Goal: Task Accomplishment & Management: Use online tool/utility

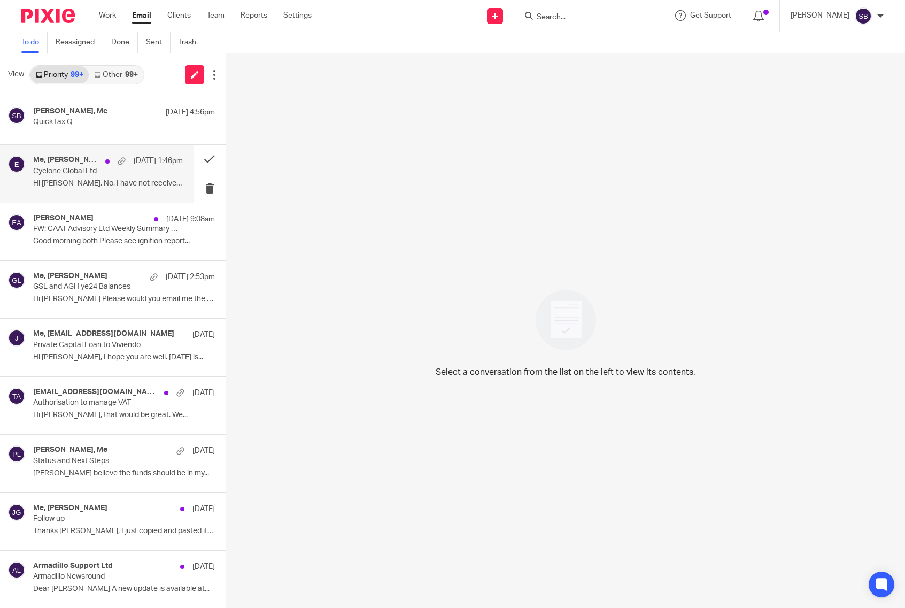
click at [77, 178] on div "Me, John Dalton, Steven Dure, eis.companyteam@hmrc.gov.uk 12 Aug 1:46pm Cyclone…" at bounding box center [108, 174] width 150 height 36
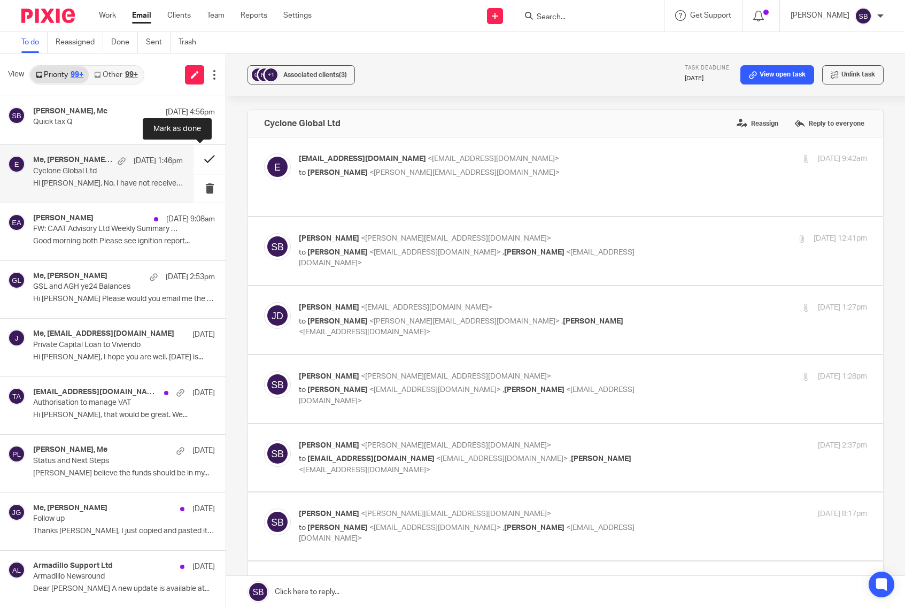
click at [198, 160] on button at bounding box center [210, 159] width 32 height 28
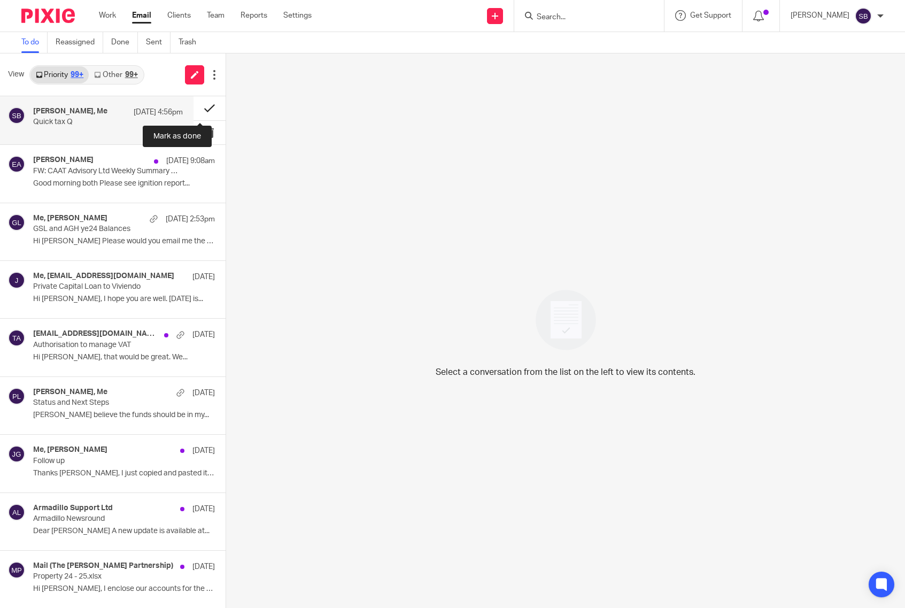
click at [200, 108] on button at bounding box center [210, 108] width 32 height 24
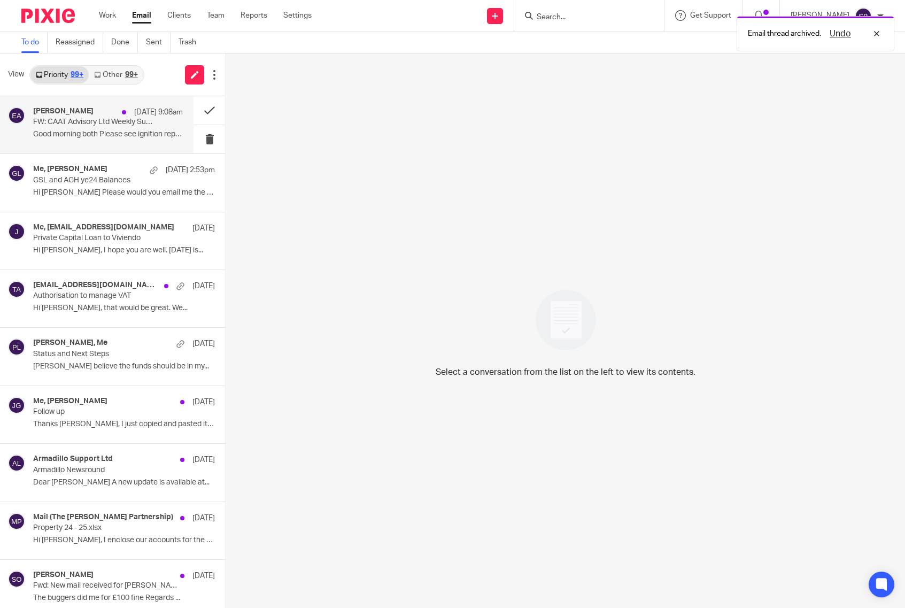
click at [106, 130] on p "Good morning both Please see ignition report..." at bounding box center [108, 134] width 150 height 9
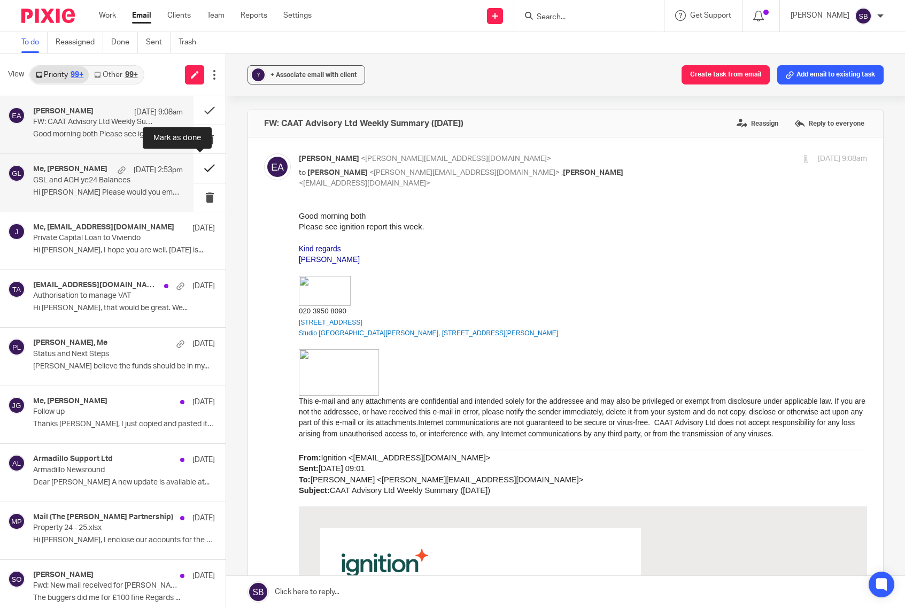
click at [201, 168] on button at bounding box center [210, 168] width 32 height 28
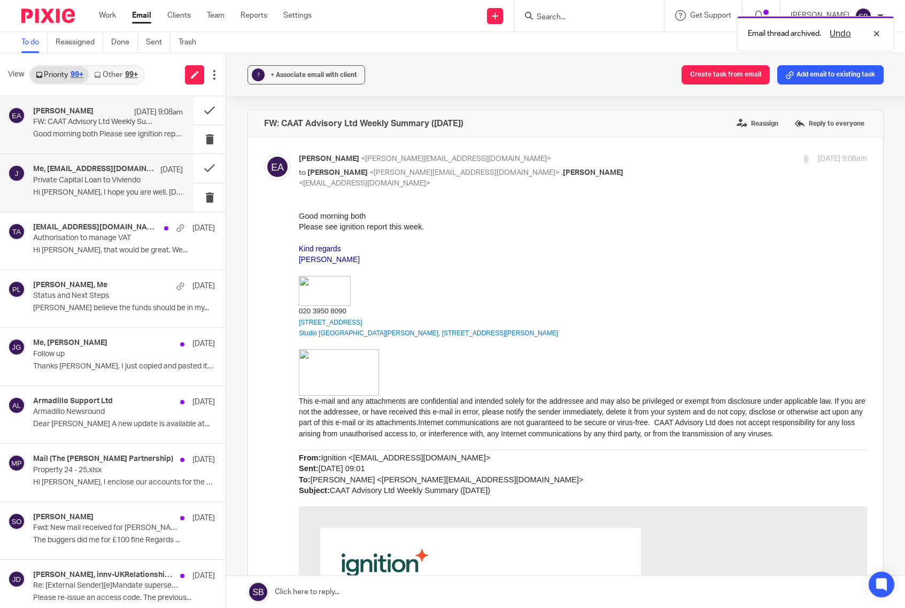
click at [101, 189] on p "Hi [PERSON_NAME], I hope you are well. [DATE] is..." at bounding box center [108, 192] width 150 height 9
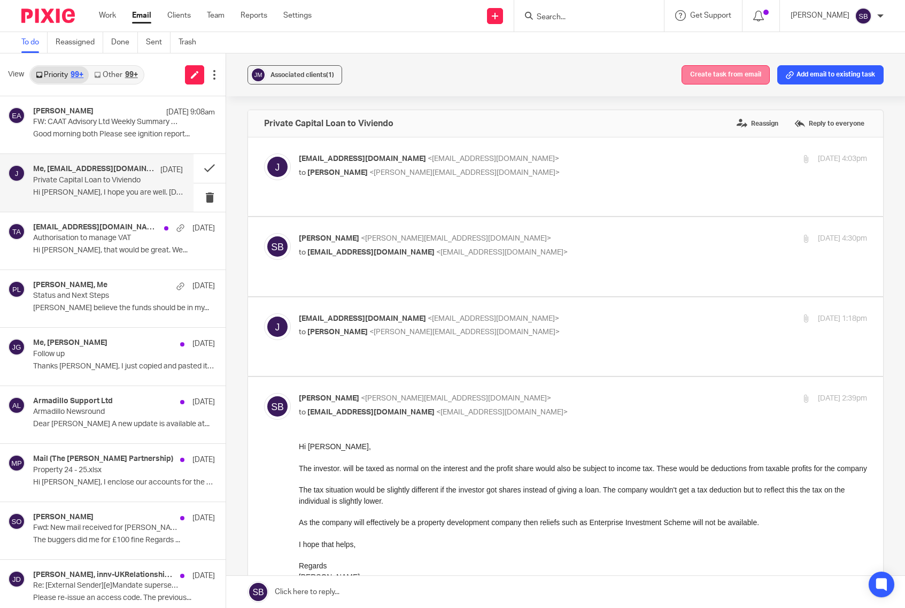
click at [718, 71] on button "Create task from email" at bounding box center [726, 74] width 88 height 19
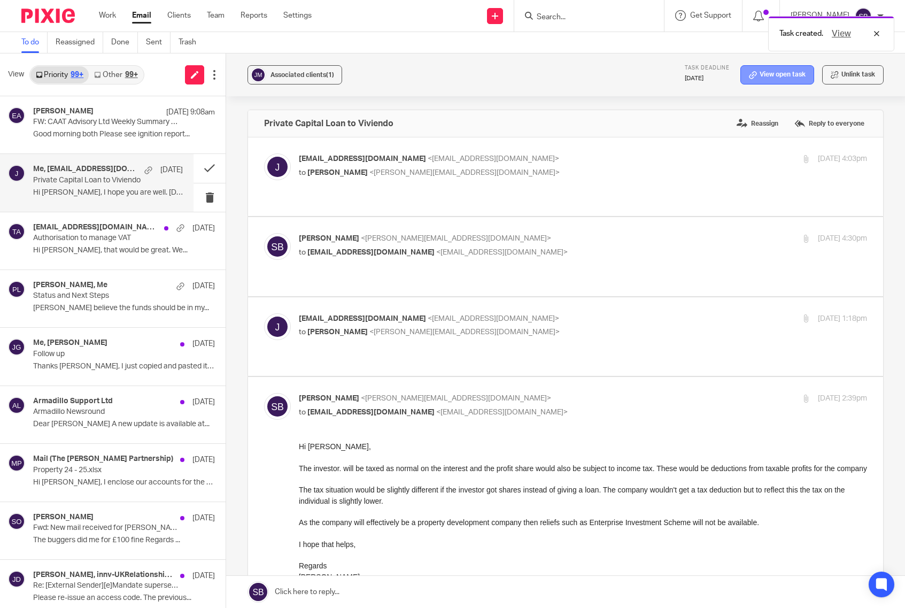
click at [760, 76] on link "View open task" at bounding box center [778, 74] width 74 height 19
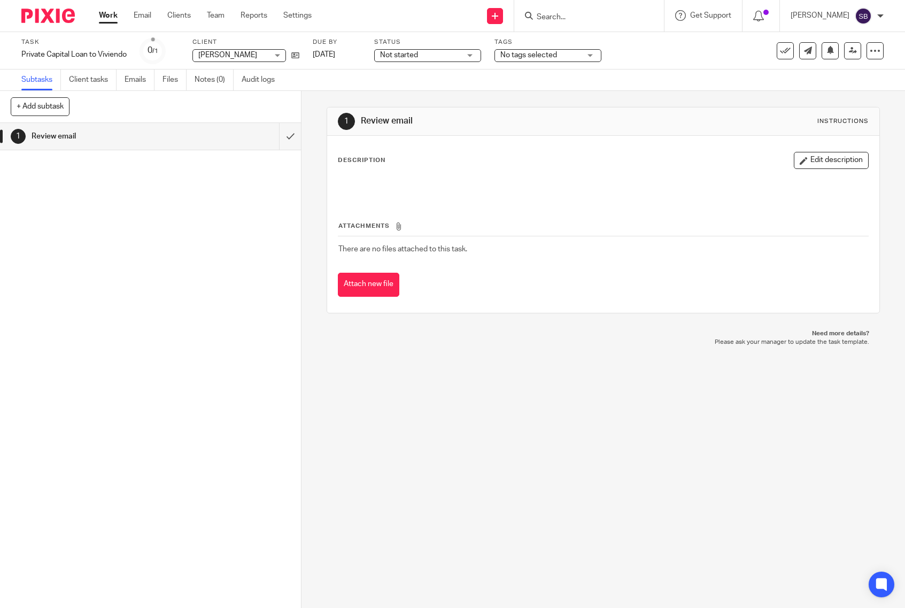
click at [270, 56] on div "Julian Moore Julian Moore" at bounding box center [239, 55] width 94 height 13
type input "viv"
click at [233, 125] on span "Viviendo Limited" at bounding box center [229, 124] width 56 height 7
click at [780, 52] on icon at bounding box center [785, 50] width 11 height 11
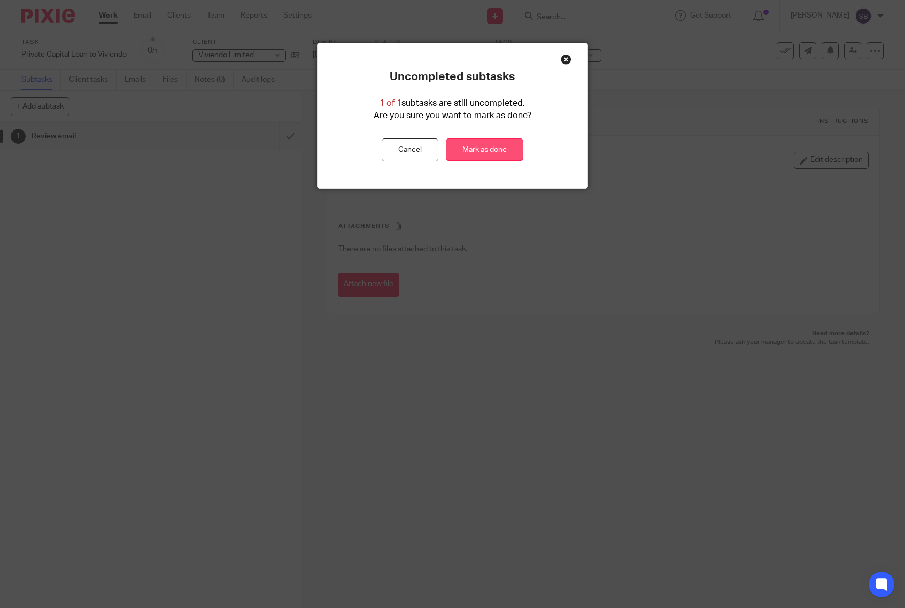
click at [477, 143] on link "Mark as done" at bounding box center [485, 149] width 78 height 23
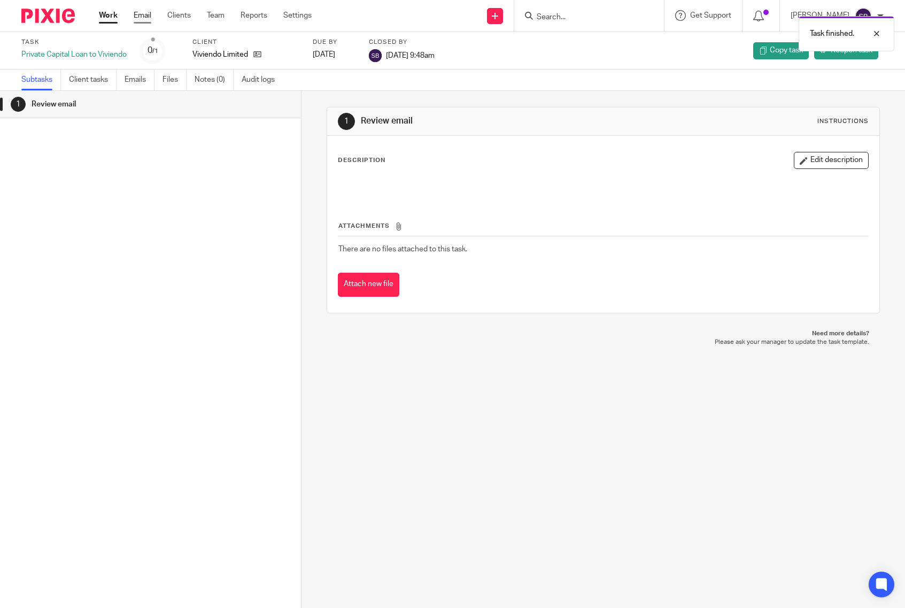
click at [141, 18] on link "Email" at bounding box center [143, 15] width 18 height 11
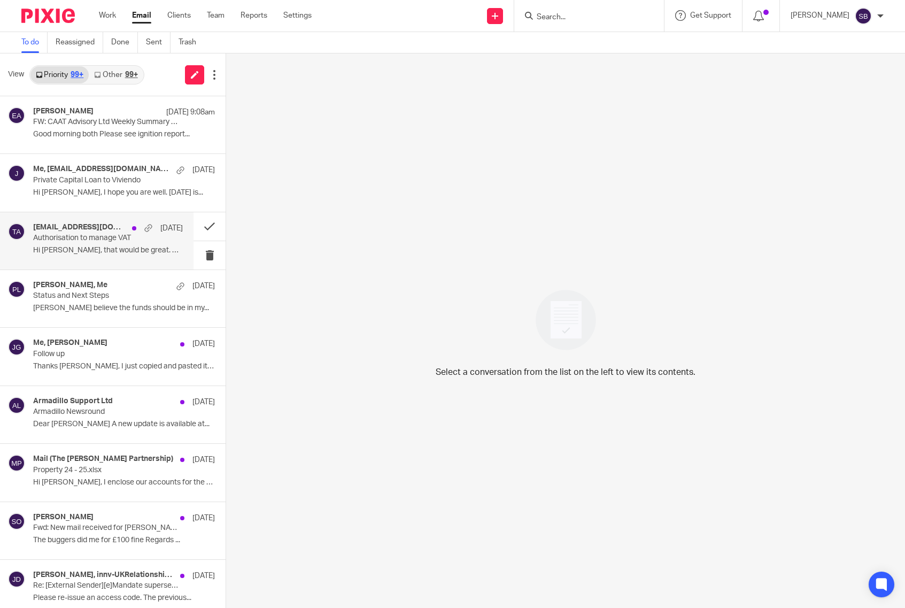
click at [114, 245] on div "[EMAIL_ADDRESS][DOMAIN_NAME], Me, [PERSON_NAME], [PERSON_NAME], [PERSON_NAME].[…" at bounding box center [108, 241] width 150 height 36
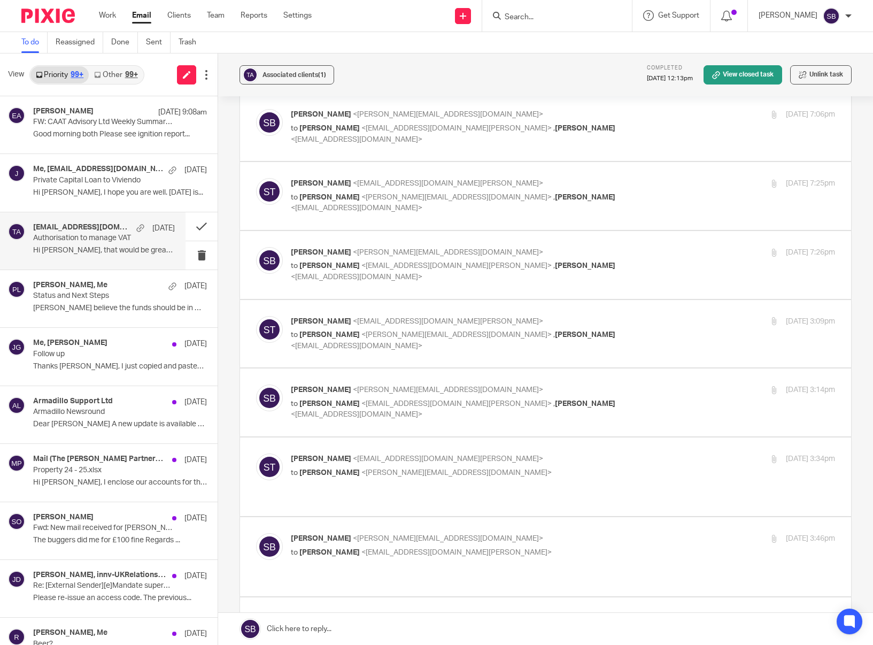
scroll to position [2056, 0]
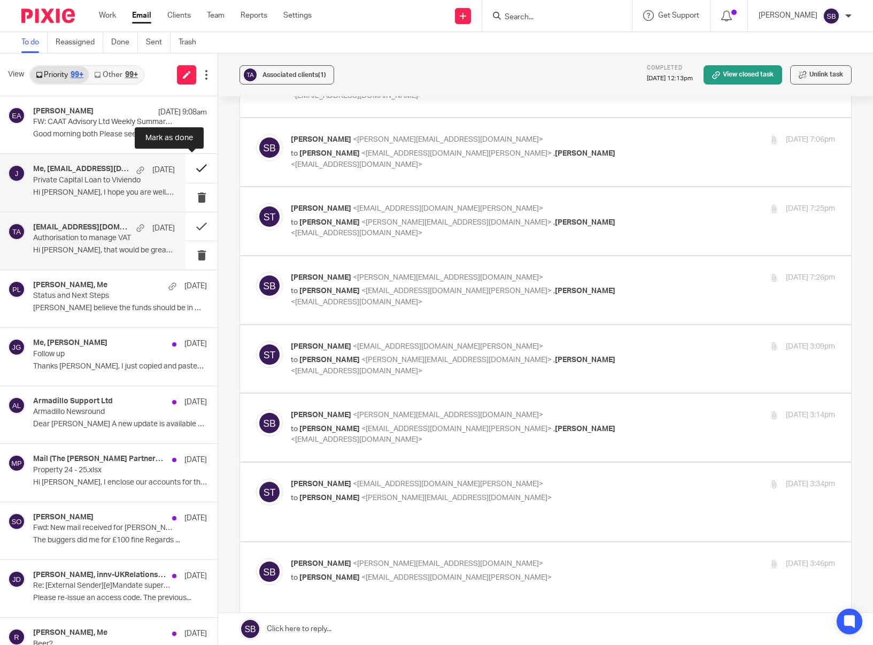
click at [191, 168] on button at bounding box center [202, 168] width 32 height 28
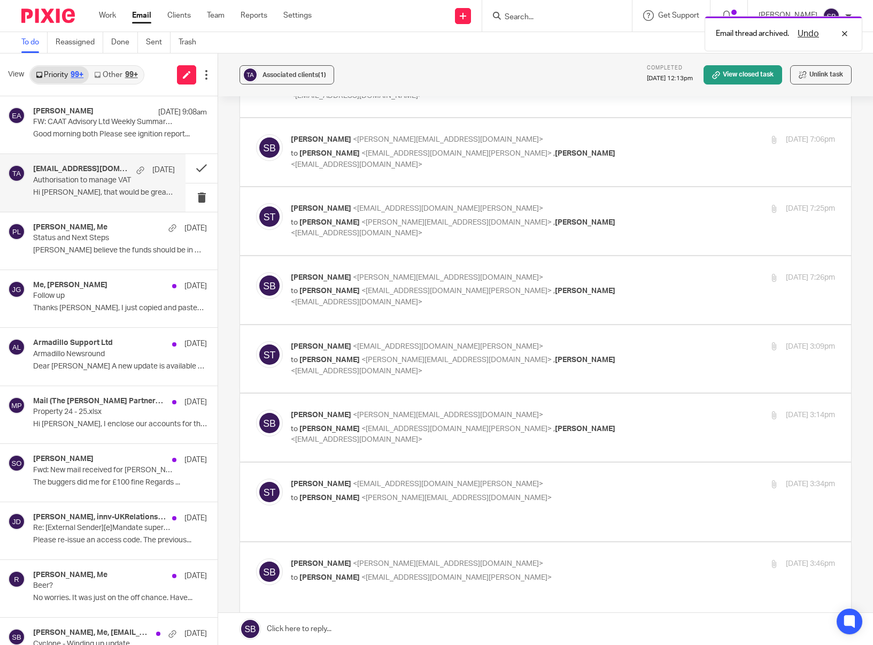
click at [137, 187] on div "[EMAIL_ADDRESS][DOMAIN_NAME], Me, [PERSON_NAME], [PERSON_NAME], [PERSON_NAME].[…" at bounding box center [104, 183] width 142 height 36
